Goal: Task Accomplishment & Management: Complete application form

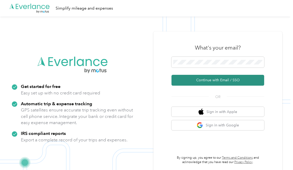
click at [207, 81] on button "Continue with Email / SSO" at bounding box center [217, 80] width 93 height 11
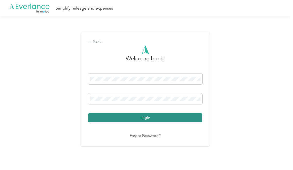
click at [129, 117] on button "Login" at bounding box center [145, 117] width 114 height 9
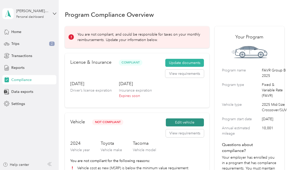
click at [177, 123] on button "Edit vehicle" at bounding box center [185, 122] width 38 height 8
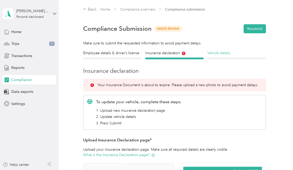
click at [226, 54] on h4 "Vehicle details" at bounding box center [236, 52] width 58 height 5
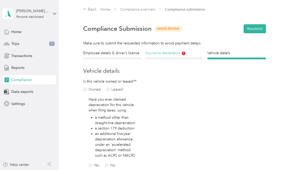
click at [170, 54] on h4 "Insurance declaration" at bounding box center [174, 52] width 58 height 5
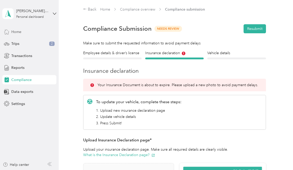
click at [23, 33] on div "Home" at bounding box center [29, 31] width 54 height 9
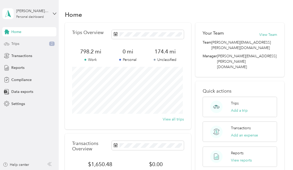
click at [17, 42] on span "Trips" at bounding box center [15, 43] width 8 height 5
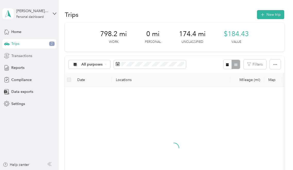
click at [25, 55] on span "Transactions" at bounding box center [21, 55] width 21 height 5
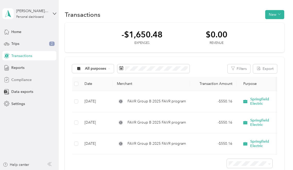
click at [27, 79] on span "Compliance" at bounding box center [21, 79] width 20 height 5
